Goal: Answer question/provide support

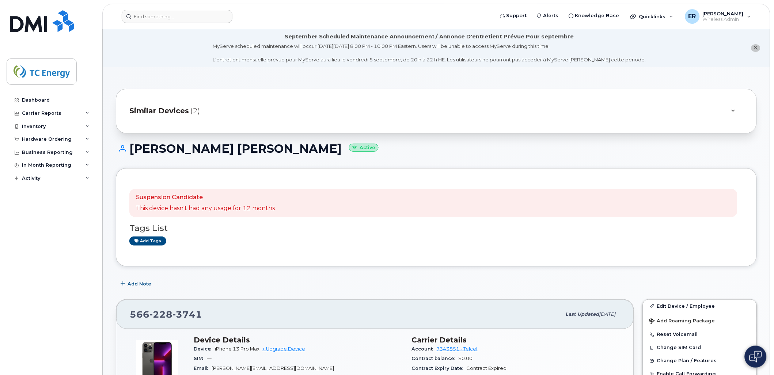
drag, startPoint x: 176, startPoint y: 9, endPoint x: 178, endPoint y: 16, distance: 7.3
click at [177, 12] on header "Support Alerts Knowledge Base Quicklinks Suspend / Cancel Device Change SIM Car…" at bounding box center [436, 17] width 668 height 26
click at [178, 17] on input at bounding box center [177, 16] width 111 height 13
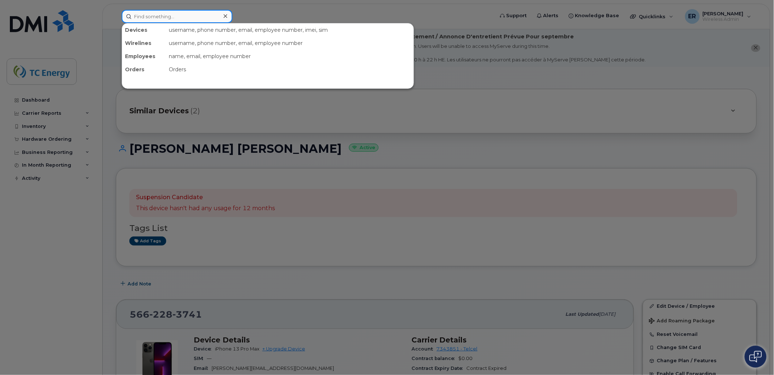
paste input "5651035545"
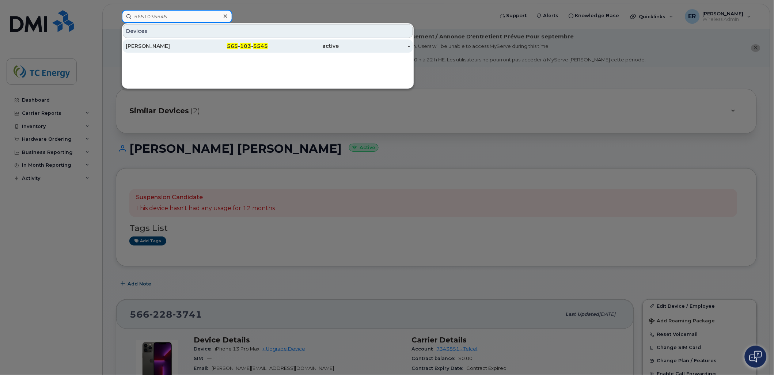
type input "5651035545"
click at [168, 46] on div "[PERSON_NAME]" at bounding box center [161, 45] width 71 height 7
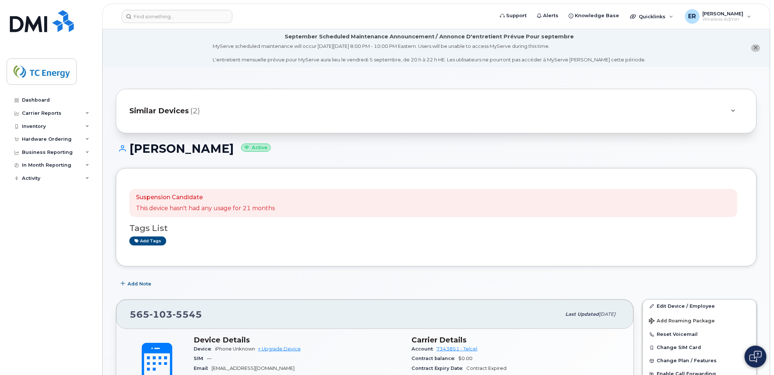
scroll to position [81, 0]
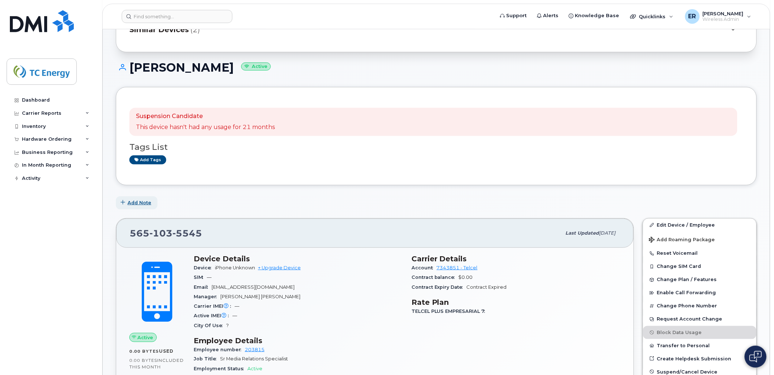
click at [136, 202] on span "Add Note" at bounding box center [140, 202] width 24 height 7
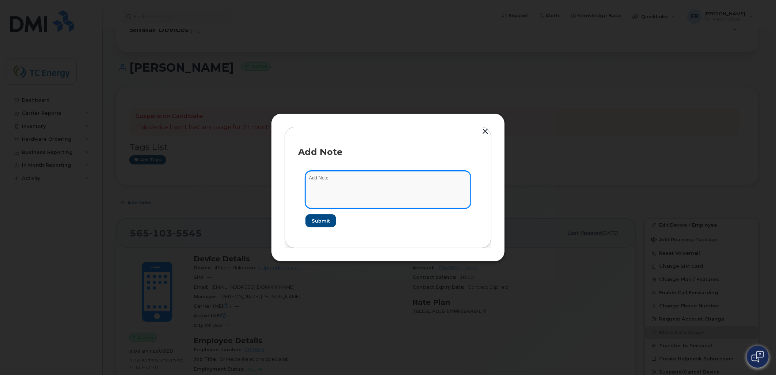
click at [352, 192] on textarea at bounding box center [388, 189] width 165 height 37
type textarea "linea Disponible"
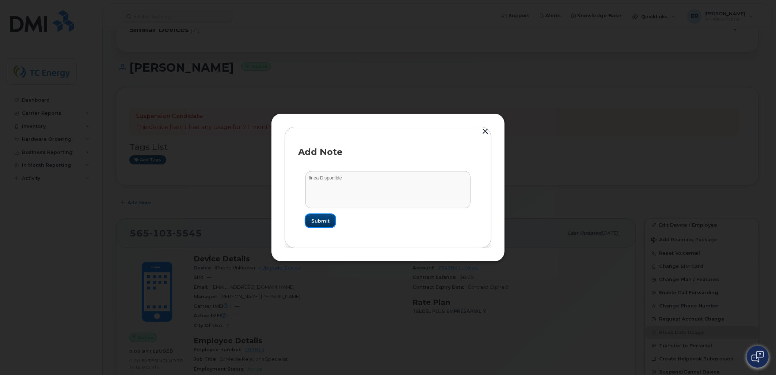
click at [325, 224] on span "Submit" at bounding box center [320, 220] width 18 height 7
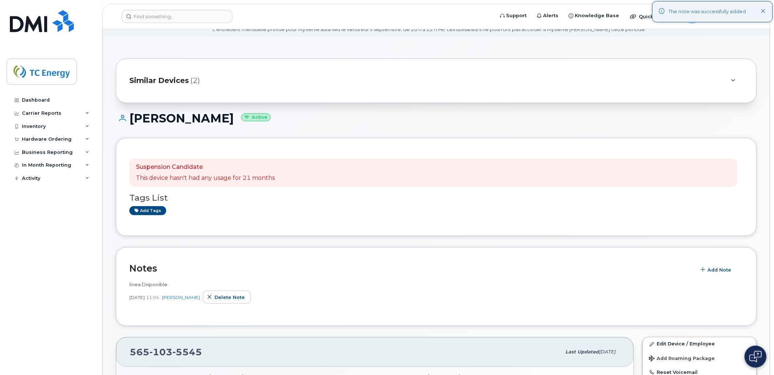
scroll to position [0, 0]
